Goal: Task Accomplishment & Management: Manage account settings

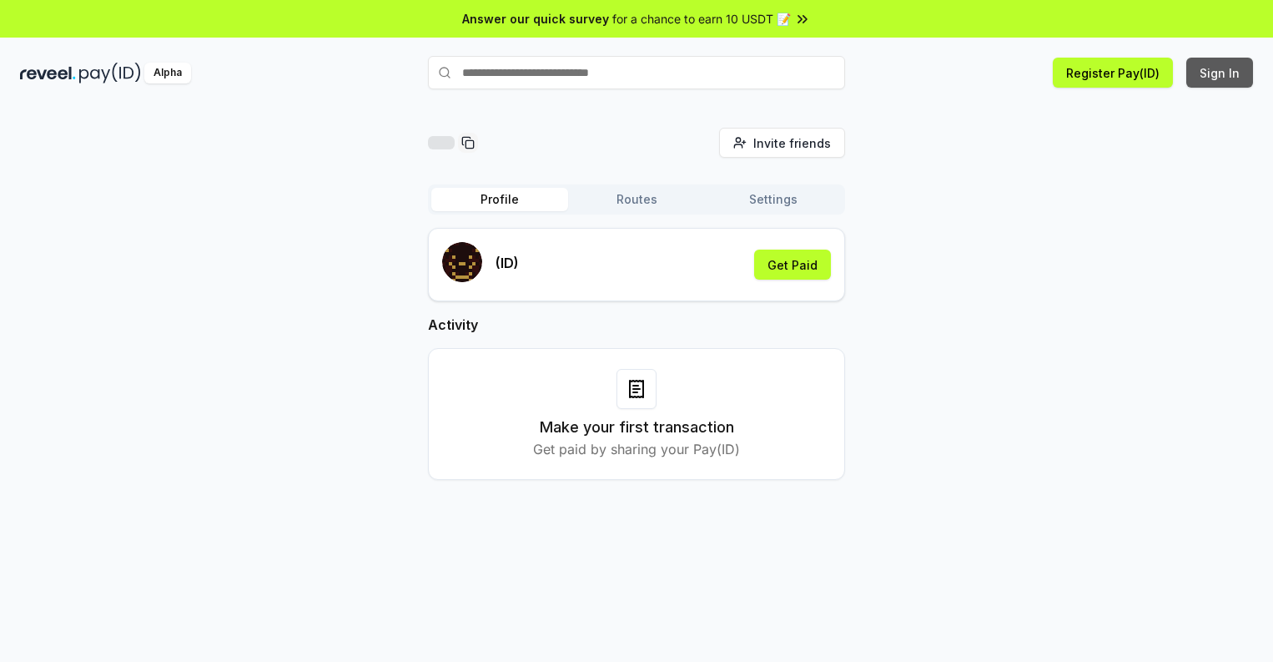
click at [1221, 73] on button "Sign In" at bounding box center [1220, 73] width 67 height 30
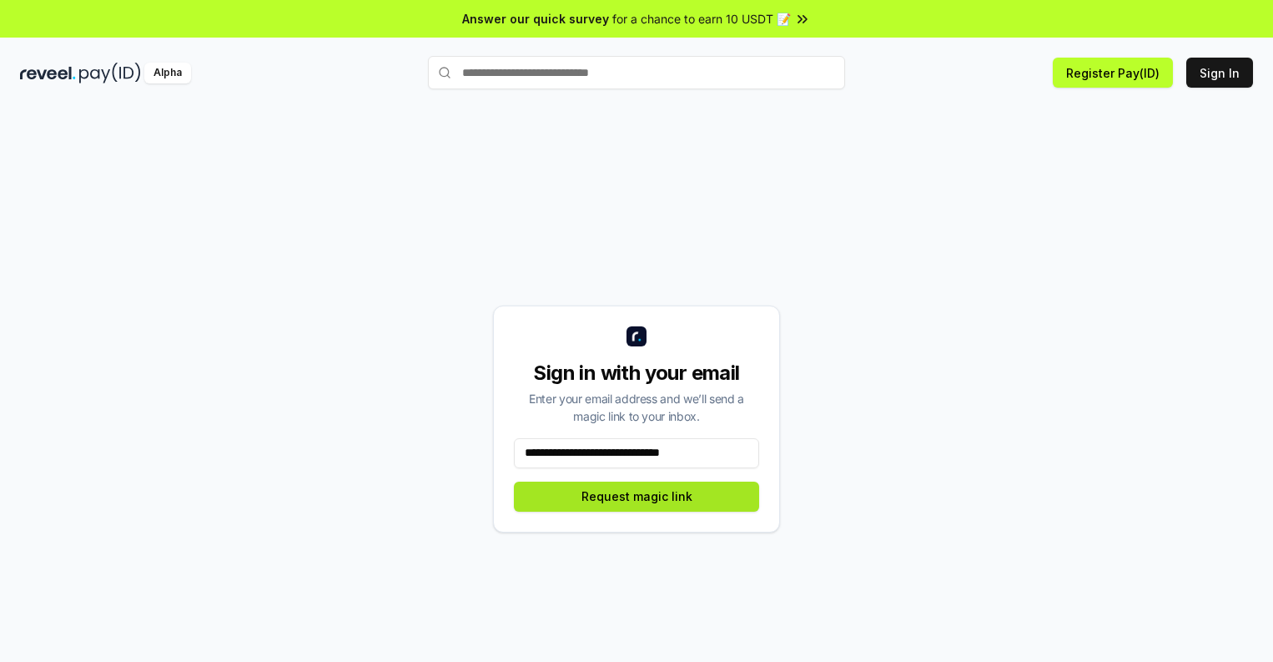
type input "**********"
click at [637, 496] on button "Request magic link" at bounding box center [636, 496] width 245 height 30
